Goal: Check status: Check status

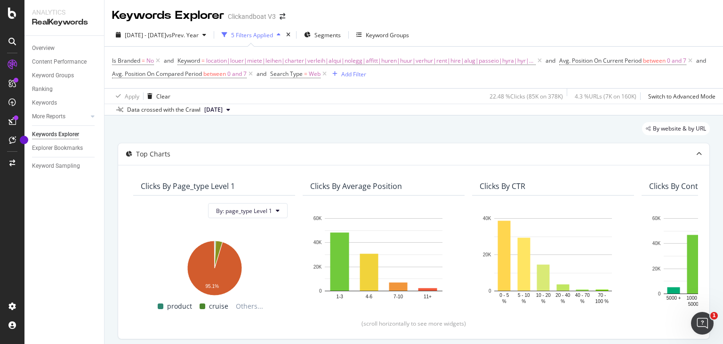
scroll to position [148, 0]
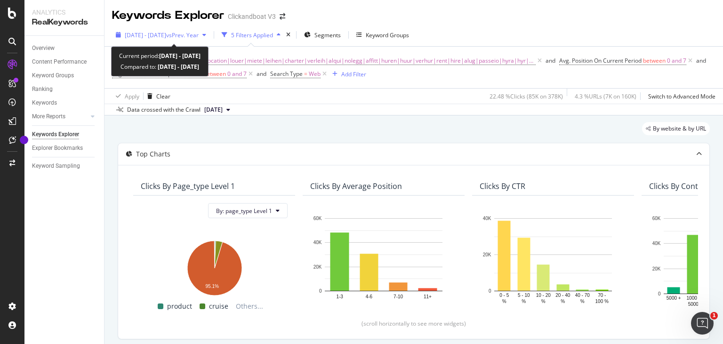
click at [210, 28] on div "2025 Aug. 1st - Aug. 29th vs Prev. Year" at bounding box center [161, 35] width 98 height 14
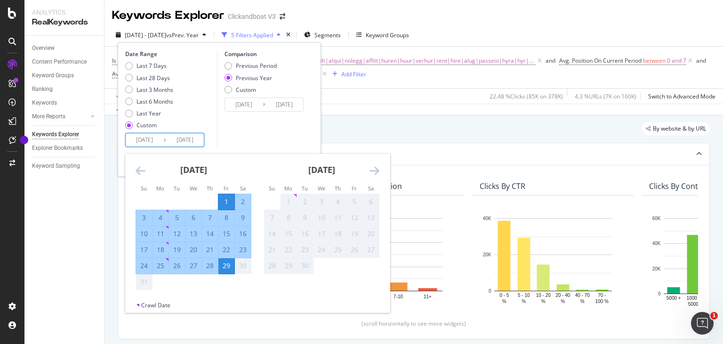
click at [149, 138] on input "2025/08/01" at bounding box center [145, 139] width 38 height 13
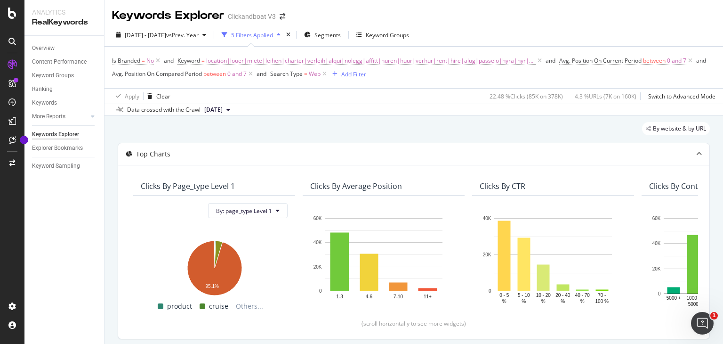
click at [390, 102] on div "Apply Clear 22.48 % Clicks ( 85K on 378K ) 4.3 % URLs ( 7K on 160K ) Switch to …" at bounding box center [413, 96] width 618 height 16
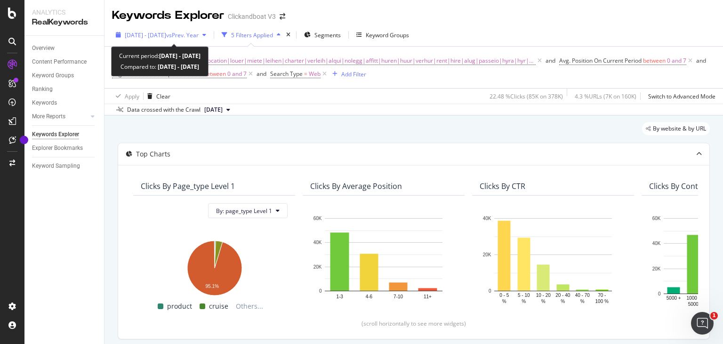
click at [199, 31] on span "vs Prev. Year" at bounding box center [182, 35] width 32 height 8
